Goal: Transaction & Acquisition: Purchase product/service

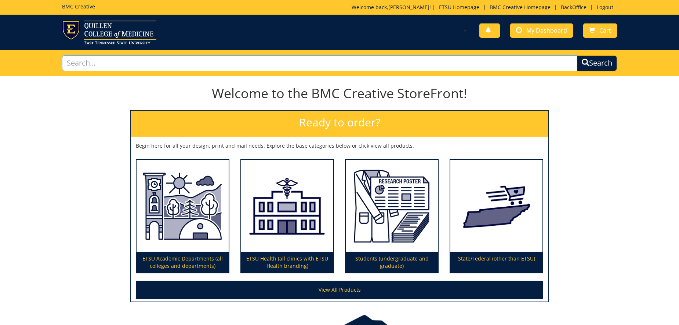
click at [479, 66] on input "text" at bounding box center [319, 63] width 515 height 16
type input "poster"
click at [591, 61] on button "Search" at bounding box center [596, 63] width 42 height 17
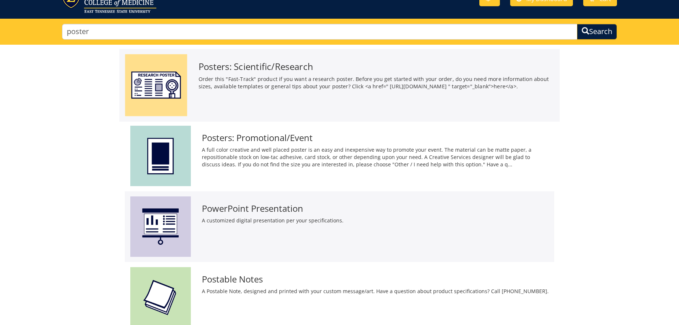
scroll to position [30, 0]
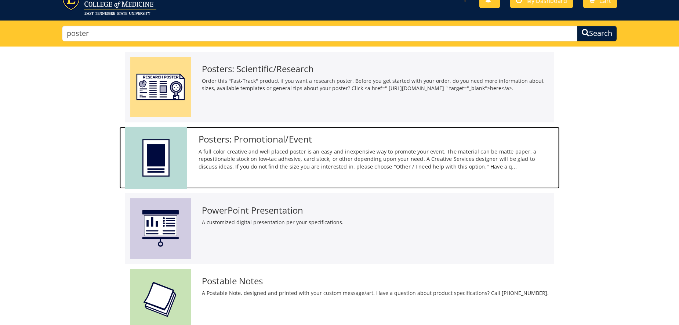
click at [237, 150] on p "A full color creative and well placed poster is an easy and inexpensive way to …" at bounding box center [375, 159] width 355 height 23
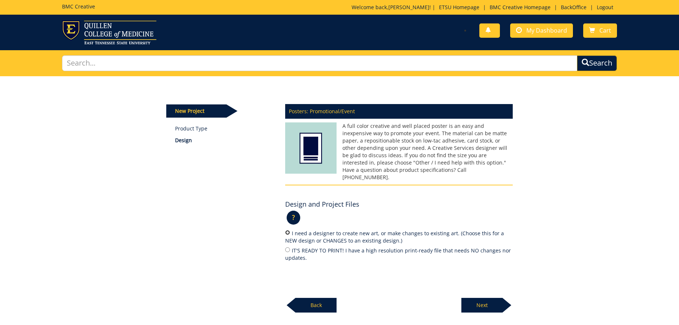
click at [289, 230] on input "I need a designer to create new art, or make changes to existing art. (Choose t…" at bounding box center [287, 232] width 5 height 5
radio input "true"
click at [484, 298] on p "Next" at bounding box center [481, 305] width 41 height 15
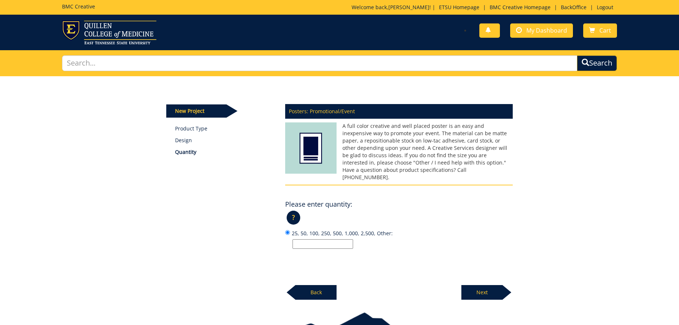
click at [338, 239] on input "25, 50, 100, 250, 500, 1,000, 2,500, Other:" at bounding box center [322, 244] width 61 height 10
type input "1"
click at [475, 285] on p "Next" at bounding box center [481, 292] width 41 height 15
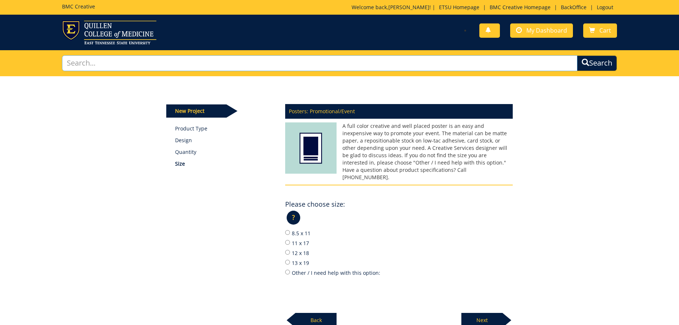
click at [97, 64] on input "text" at bounding box center [319, 63] width 515 height 16
type input "large format"
click at [577, 55] on button "Search" at bounding box center [597, 63] width 40 height 16
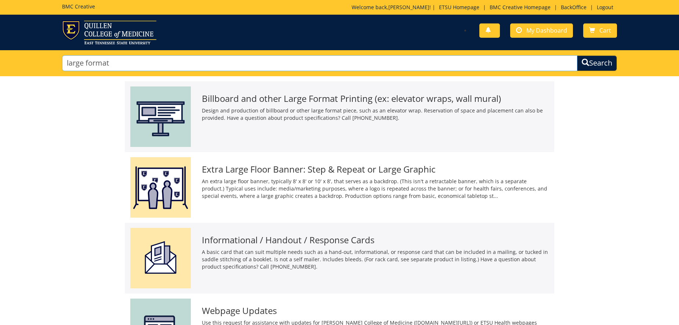
drag, startPoint x: 118, startPoint y: 66, endPoint x: 66, endPoint y: 62, distance: 52.9
click at [66, 62] on input "large format" at bounding box center [319, 63] width 515 height 16
type input "signage"
click at [577, 55] on button "Search" at bounding box center [597, 63] width 40 height 16
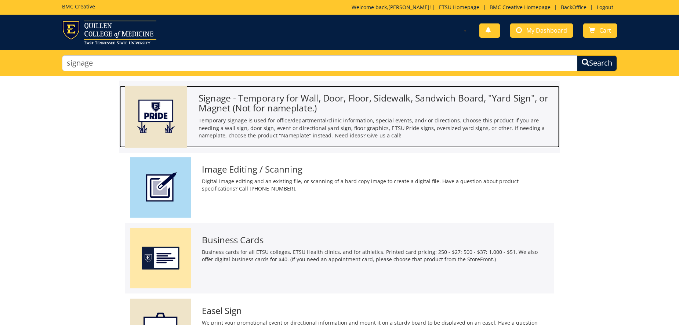
click at [279, 102] on h3 "Signage - Temporary for Wall, Door, Floor, Sidewalk, Sandwich Board, "Yard Sign…" at bounding box center [375, 103] width 355 height 20
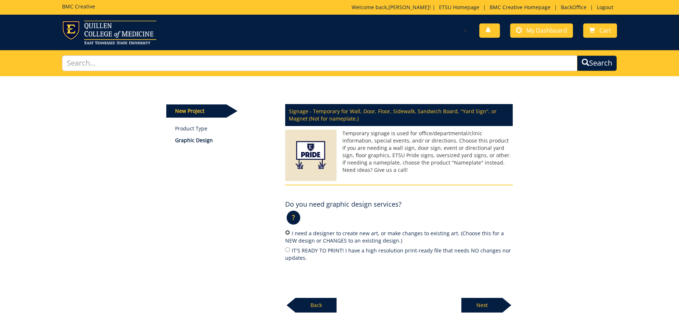
click at [288, 234] on input "I need a designer to create new art, or make changes to existing art. (Choose t…" at bounding box center [287, 232] width 5 height 5
radio input "true"
click at [484, 304] on p "Next" at bounding box center [481, 305] width 41 height 15
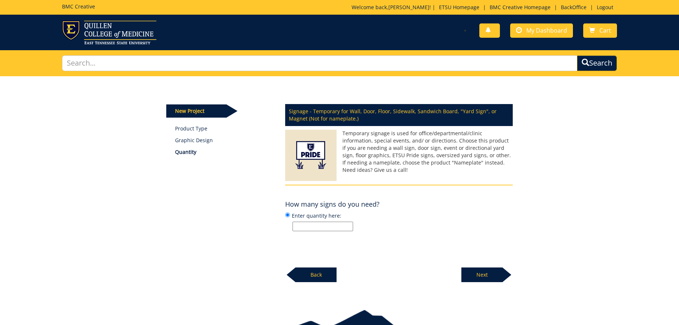
click at [318, 225] on input "Enter quantity here:" at bounding box center [322, 227] width 61 height 10
type input "1"
click at [486, 275] on p "Next" at bounding box center [481, 275] width 41 height 15
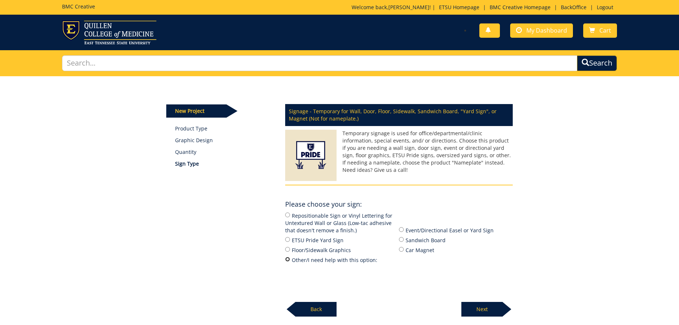
click at [288, 260] on input "Other/I need help with this option:" at bounding box center [287, 259] width 5 height 5
radio input "true"
click at [497, 306] on p "Next" at bounding box center [481, 309] width 41 height 15
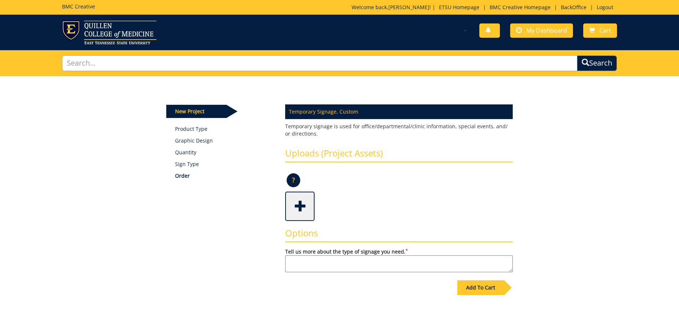
click at [132, 70] on input "text" at bounding box center [319, 63] width 515 height 16
click at [572, 7] on link "BackOffice" at bounding box center [573, 7] width 33 height 7
